Goal: Transaction & Acquisition: Purchase product/service

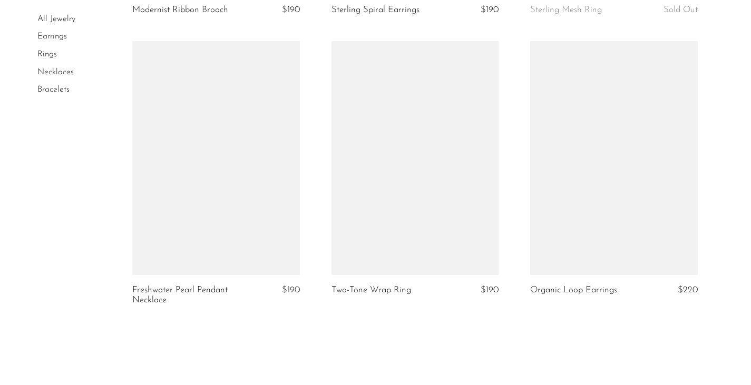
scroll to position [3185, 0]
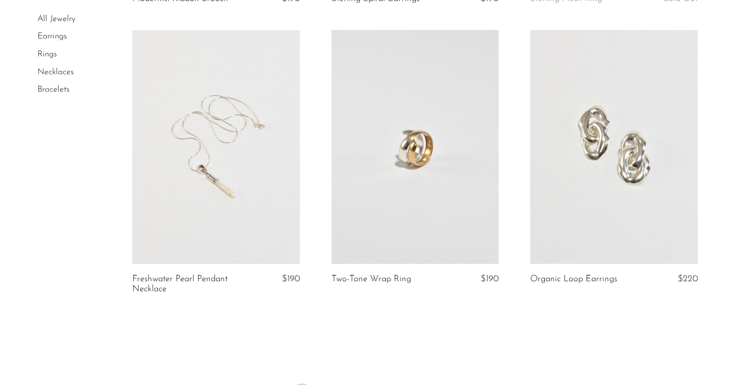
click at [59, 37] on link "Earrings" at bounding box center [52, 37] width 30 height 8
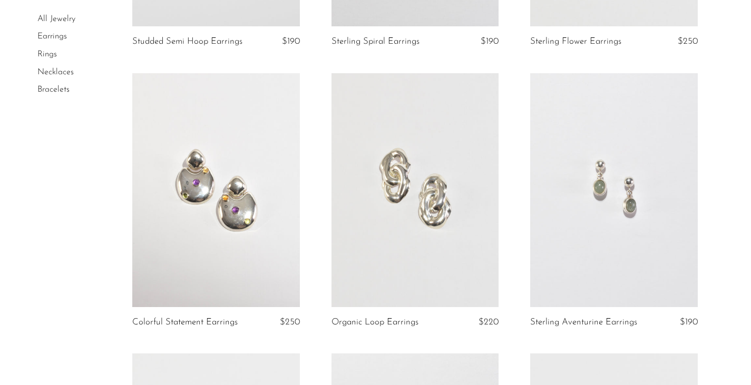
scroll to position [587, 0]
click at [245, 165] on link at bounding box center [215, 189] width 167 height 234
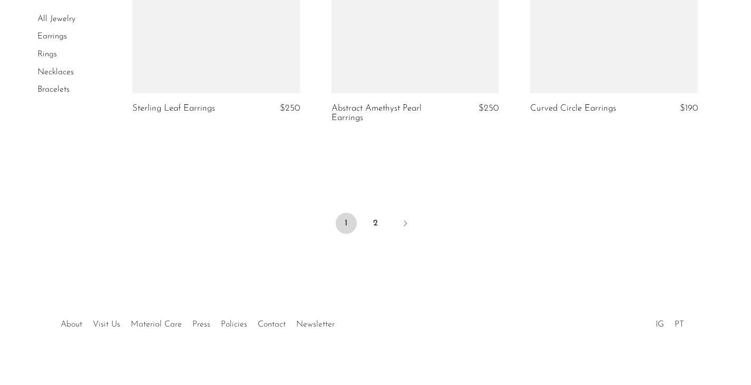
scroll to position [3357, 0]
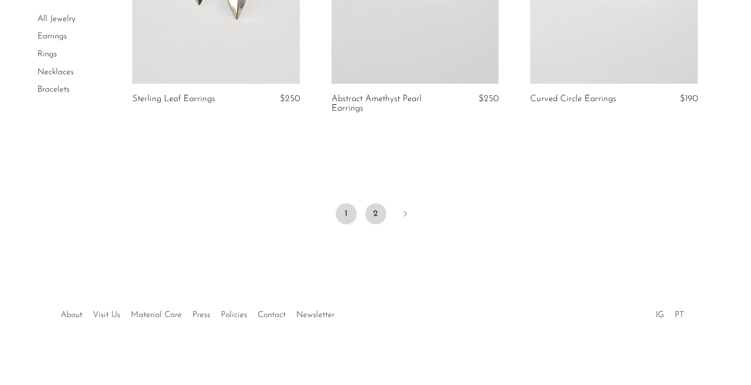
click at [373, 214] on link "2" at bounding box center [375, 213] width 21 height 21
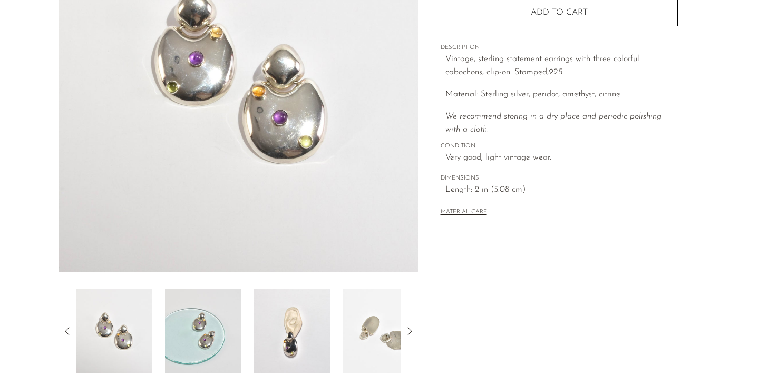
scroll to position [281, 0]
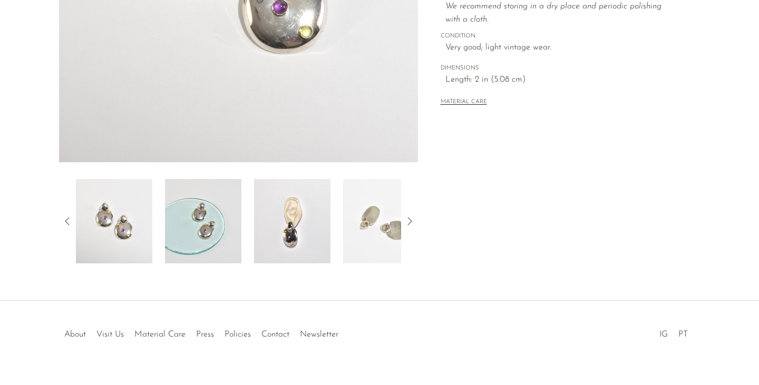
click at [294, 218] on img at bounding box center [292, 221] width 76 height 84
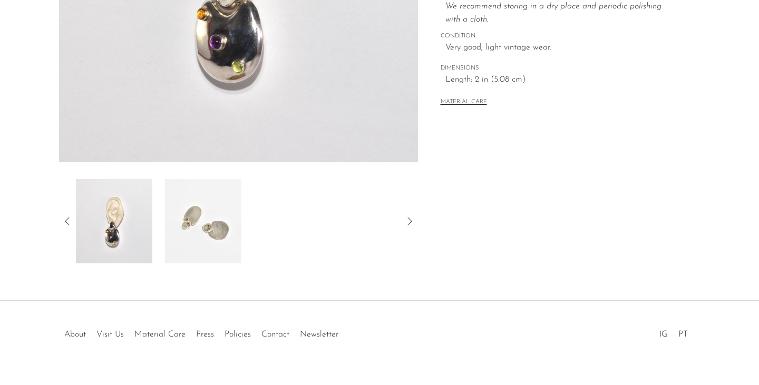
click at [197, 222] on img at bounding box center [203, 221] width 76 height 84
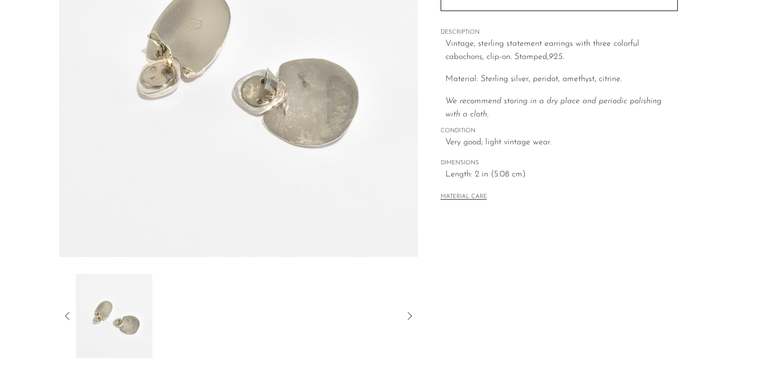
scroll to position [186, 0]
click at [66, 319] on icon at bounding box center [67, 316] width 13 height 13
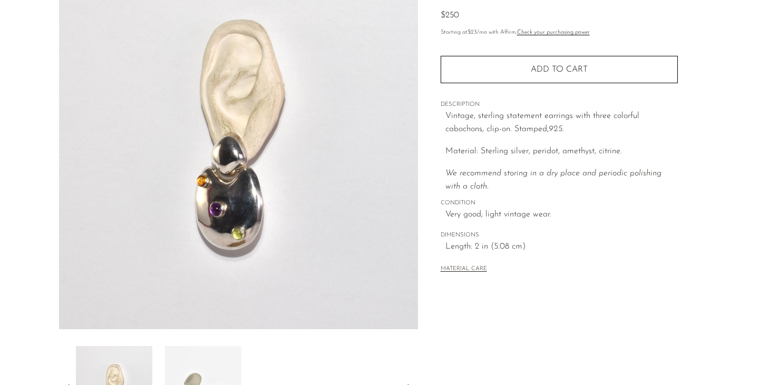
scroll to position [0, 0]
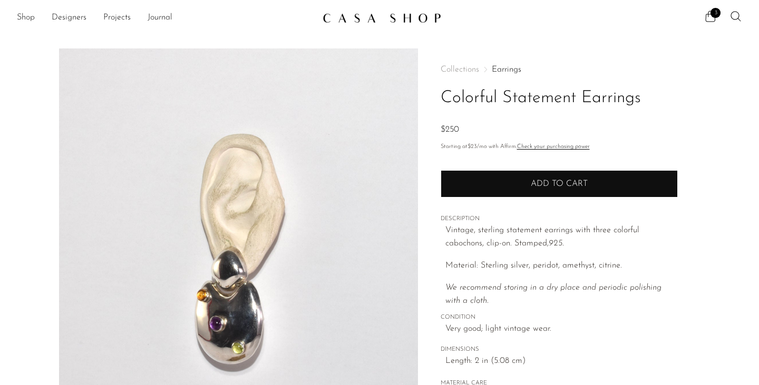
click at [528, 190] on button "Add to cart" at bounding box center [559, 183] width 237 height 27
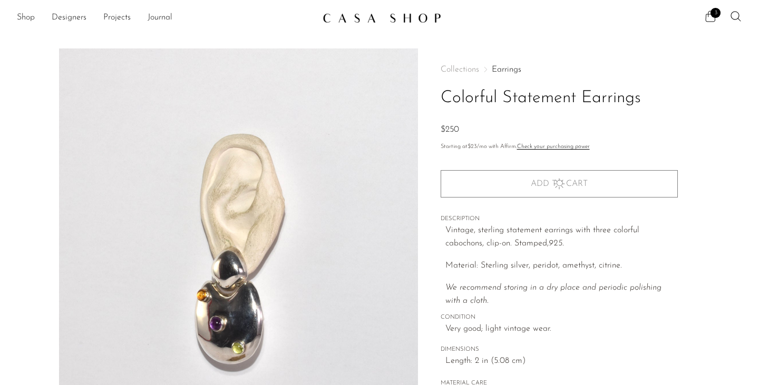
click at [708, 15] on icon at bounding box center [711, 16] width 10 height 11
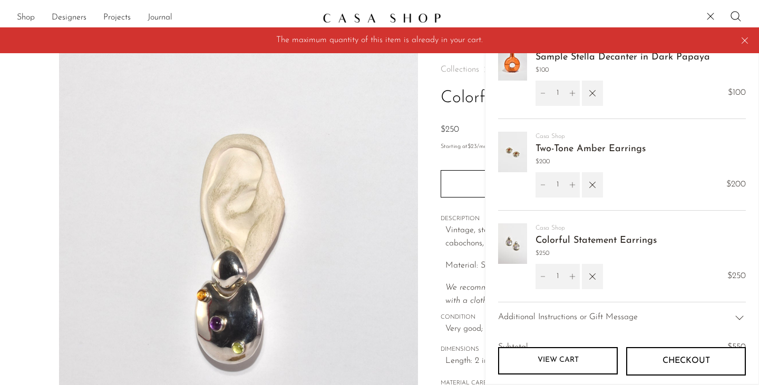
click at [745, 38] on icon at bounding box center [745, 41] width 12 height 12
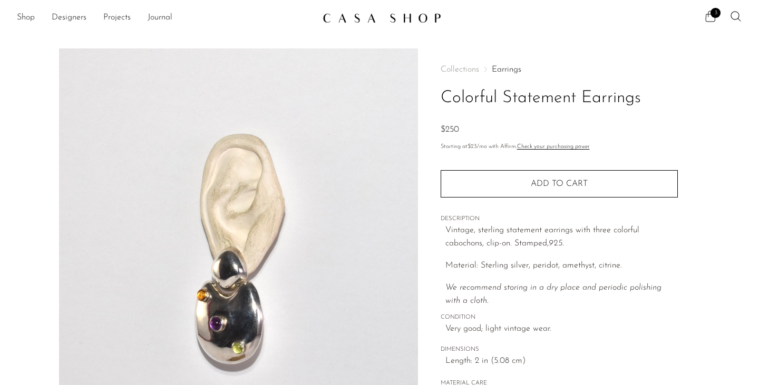
click at [709, 14] on icon at bounding box center [711, 16] width 10 height 11
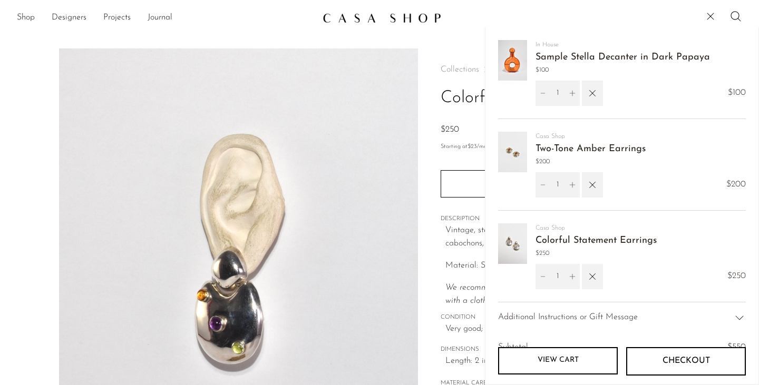
scroll to position [1, 0]
click at [594, 95] on icon "button" at bounding box center [592, 93] width 6 height 6
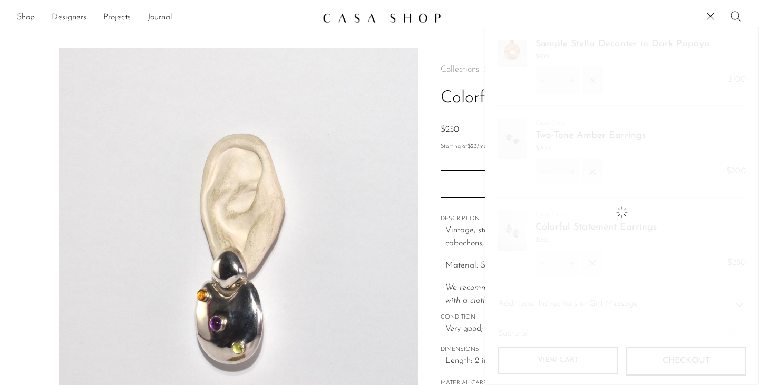
scroll to position [0, 0]
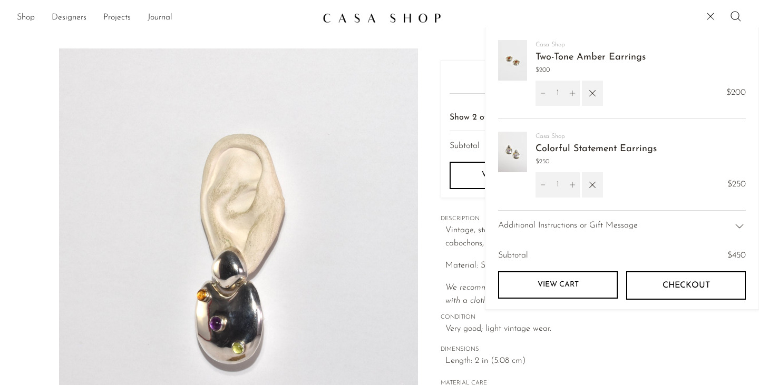
click at [391, 106] on img at bounding box center [238, 245] width 359 height 395
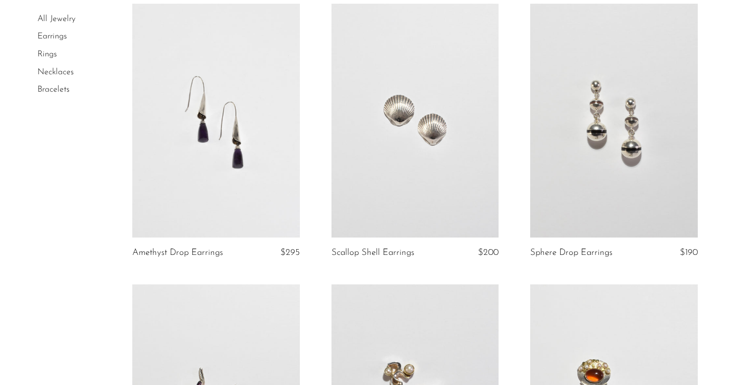
scroll to position [94, 0]
